Goal: Find specific page/section: Find specific page/section

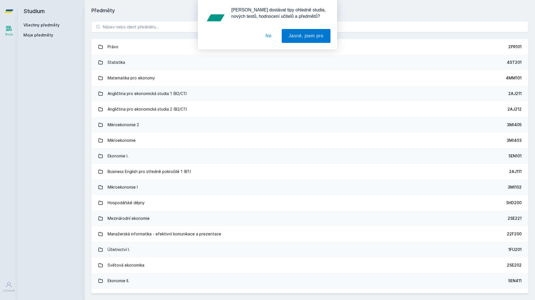
click at [272, 36] on button "Ne" at bounding box center [268, 36] width 20 height 14
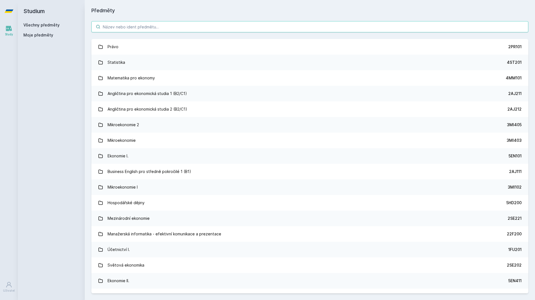
click at [192, 30] on input "search" at bounding box center [309, 26] width 437 height 11
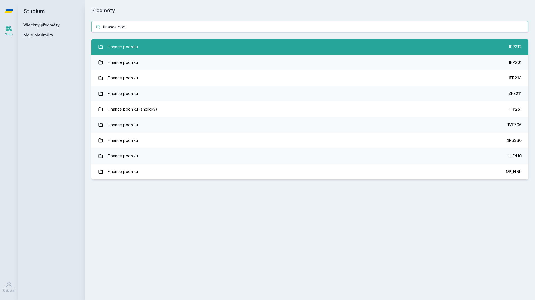
type input "finance pod"
click at [179, 48] on link "Finance podniku 1FP212" at bounding box center [309, 47] width 437 height 16
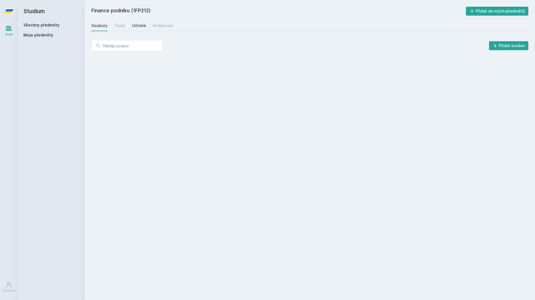
click at [136, 28] on div "Učitelé" at bounding box center [139, 26] width 14 height 6
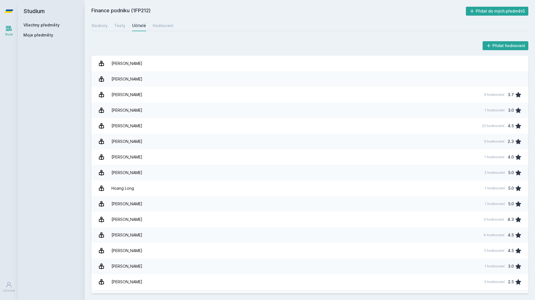
click at [6, 11] on icon at bounding box center [8, 10] width 9 height 3
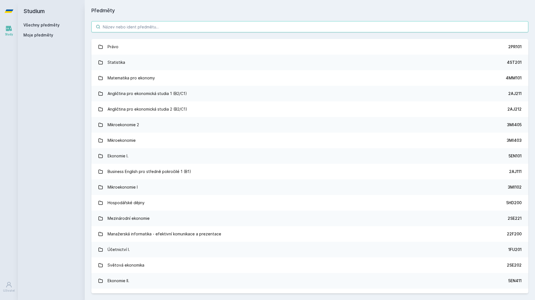
click at [135, 28] on input "search" at bounding box center [309, 26] width 437 height 11
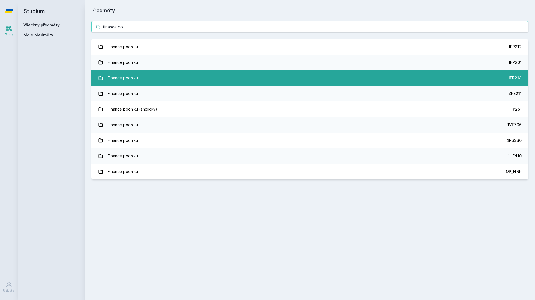
type input "finance po"
click at [172, 81] on link "Finance podniku 1FP214" at bounding box center [309, 78] width 437 height 16
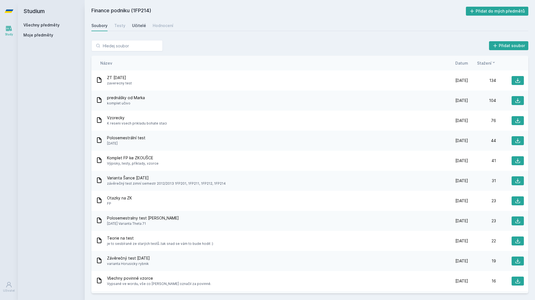
click at [135, 24] on div "Učitelé" at bounding box center [139, 26] width 14 height 6
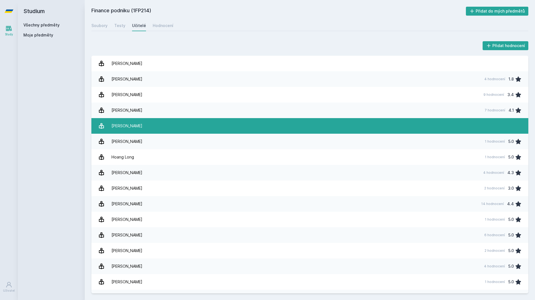
scroll to position [28, 0]
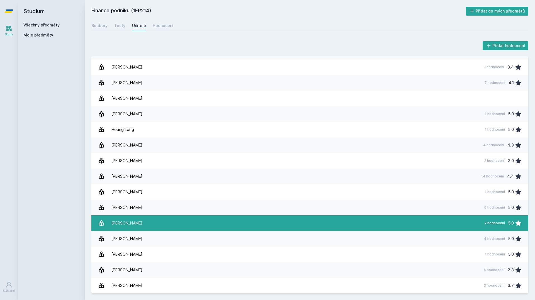
click at [142, 220] on div "[PERSON_NAME]" at bounding box center [126, 223] width 31 height 11
